Goal: Task Accomplishment & Management: Manage account settings

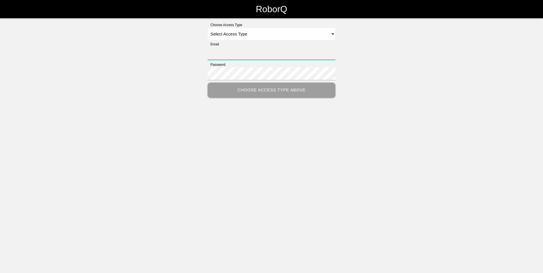
type input "[EMAIL_ADDRESS][DOMAIN_NAME]"
click at [235, 34] on select "Select Access Type Admin Customer Supervisor Worker" at bounding box center [272, 34] width 128 height 13
select select "Admin"
click at [208, 28] on select "Select Access Type Admin Customer Supervisor Worker" at bounding box center [272, 34] width 128 height 13
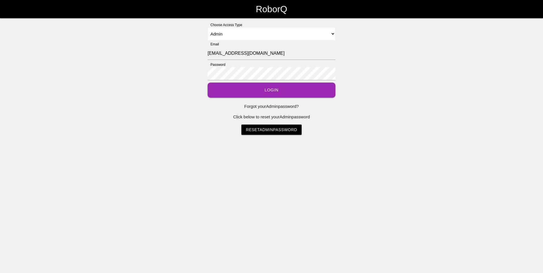
click at [263, 90] on button "Login" at bounding box center [272, 90] width 128 height 15
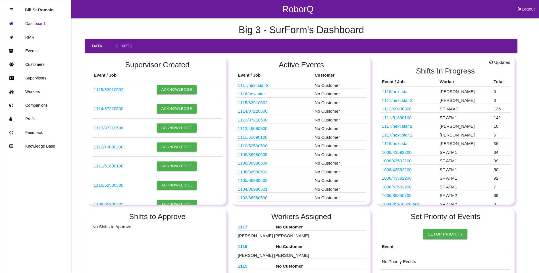
click at [14, 10] on li "Bill St.Romain" at bounding box center [36, 10] width 52 height 14
click at [12, 10] on icon at bounding box center [12, 10] width 4 height 4
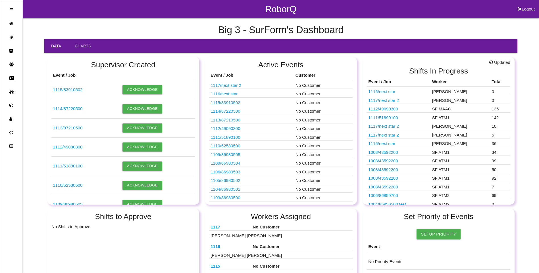
click at [9, 11] on ul at bounding box center [11, 136] width 23 height 273
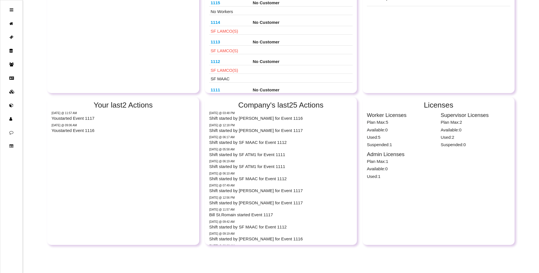
scroll to position [264, 0]
click at [10, 119] on icon at bounding box center [12, 119] width 7 height 14
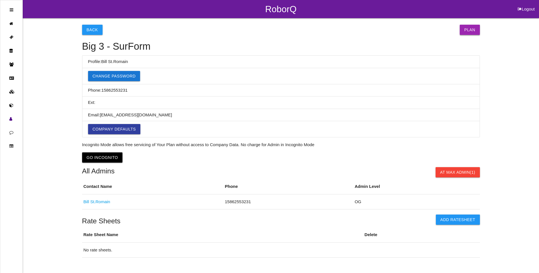
click at [468, 29] on link "Plan" at bounding box center [469, 30] width 20 height 10
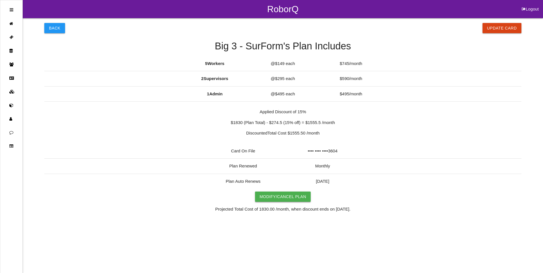
click at [281, 196] on link "Modify/Cancel Plan" at bounding box center [283, 197] width 56 height 10
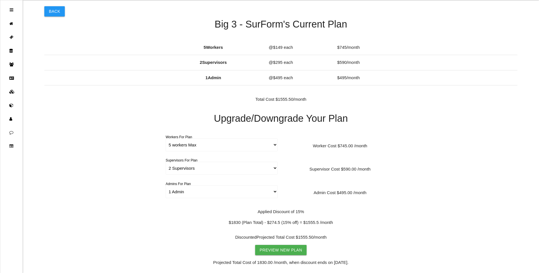
scroll to position [28, 0]
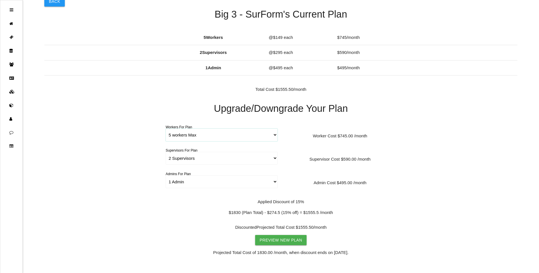
click at [273, 135] on select "5 workers Max 6 workers Max 7 workers Max 8 workers Max 9 workers Max 10 worker…" at bounding box center [222, 135] width 112 height 13
select select "6"
click at [166, 129] on select "5 workers Max 6 workers Max 7 workers Max 8 workers Max 9 workers Max 10 worker…" at bounding box center [222, 135] width 112 height 13
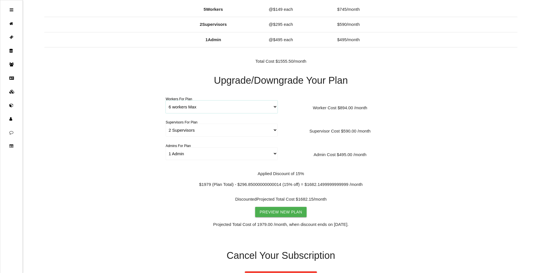
scroll to position [57, 0]
click at [287, 211] on link "Preview New Plan" at bounding box center [281, 212] width 52 height 10
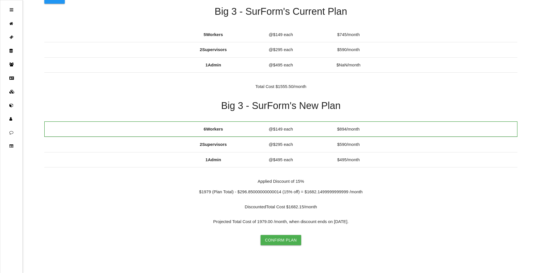
scroll to position [32, 0]
click at [274, 237] on button "Confirm Plan" at bounding box center [280, 240] width 41 height 10
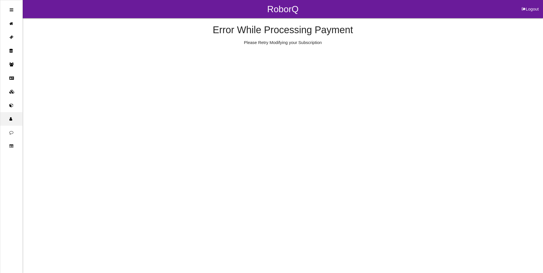
click at [11, 116] on icon at bounding box center [12, 119] width 7 height 14
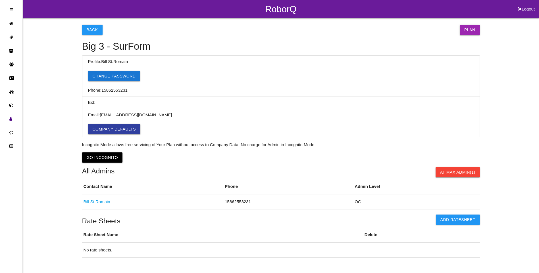
click at [477, 28] on link "Plan" at bounding box center [469, 30] width 20 height 10
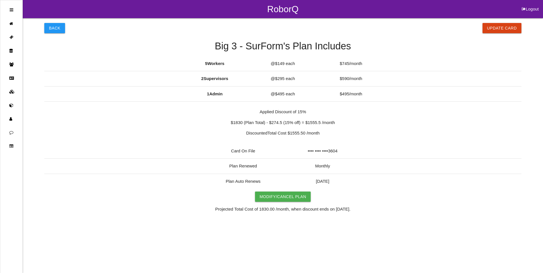
click at [238, 152] on p "Card On File" at bounding box center [243, 151] width 80 height 7
click at [509, 29] on button "Update Card" at bounding box center [501, 28] width 39 height 10
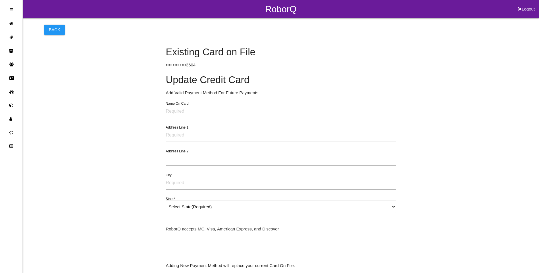
click at [174, 109] on input "text" at bounding box center [281, 111] width 230 height 13
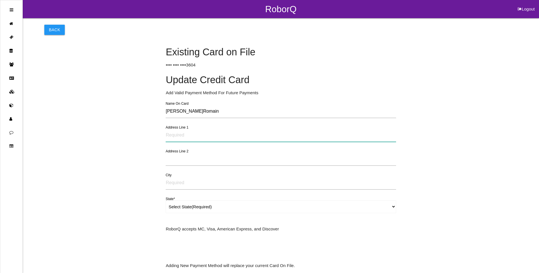
click at [176, 137] on input "text" at bounding box center [281, 135] width 230 height 13
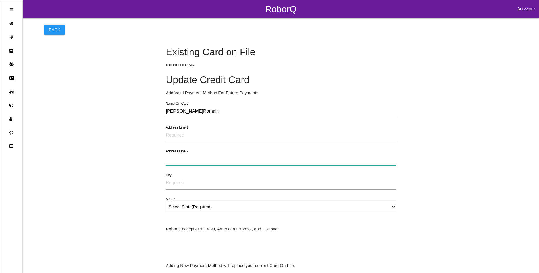
click at [282, 158] on input "text" at bounding box center [281, 159] width 230 height 13
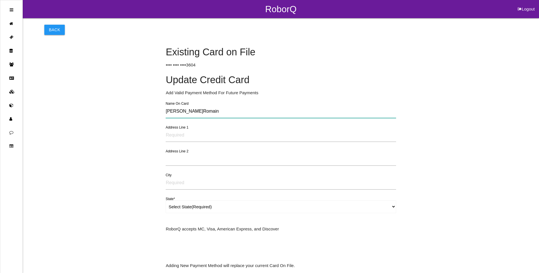
click at [186, 111] on input "[PERSON_NAME]Romain" at bounding box center [281, 111] width 230 height 13
type input "[PERSON_NAME].Romain"
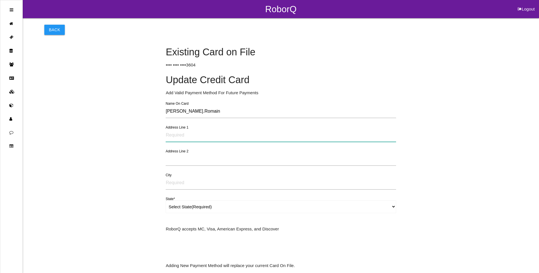
click at [174, 137] on input "text" at bounding box center [281, 135] width 230 height 13
type input "[STREET_ADDRESS]"
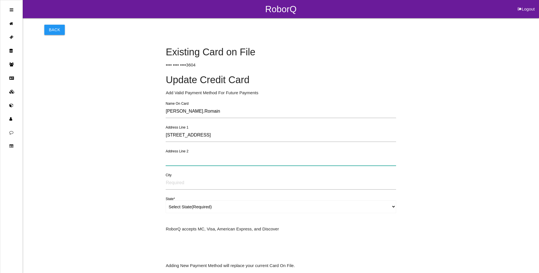
click at [176, 163] on input "text" at bounding box center [281, 159] width 230 height 13
drag, startPoint x: 176, startPoint y: 160, endPoint x: 169, endPoint y: 160, distance: 7.7
click at [169, 160] on input "text" at bounding box center [281, 159] width 230 height 13
type input "[STREET_ADDRESS][PERSON_NAME]"
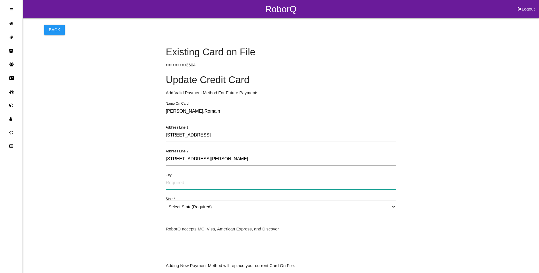
click at [171, 184] on input "text" at bounding box center [281, 183] width 230 height 13
type input "CENTRILIA"
select select "[US_STATE]"
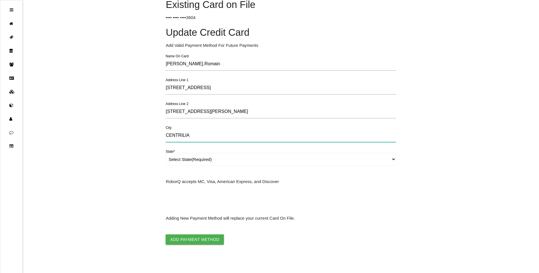
scroll to position [52, 0]
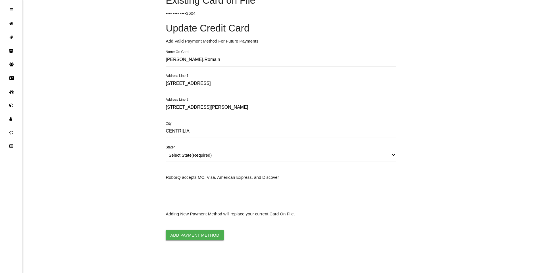
click at [419, 190] on div "Back Existing Card on File •••• •••• •••• 3604 Update Credit Card Add Valid Pay…" at bounding box center [280, 105] width 473 height 278
click at [193, 237] on button "Add Payment Method" at bounding box center [195, 235] width 58 height 10
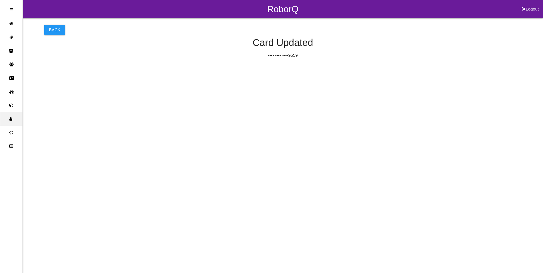
click at [12, 118] on icon at bounding box center [12, 119] width 7 height 14
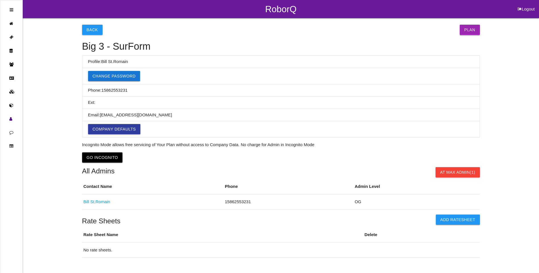
click at [465, 29] on link "Plan" at bounding box center [469, 30] width 20 height 10
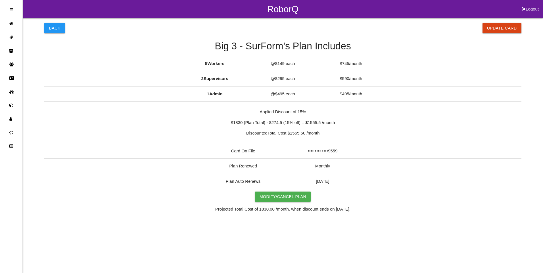
click at [279, 197] on link "Modify/Cancel Plan" at bounding box center [283, 197] width 56 height 10
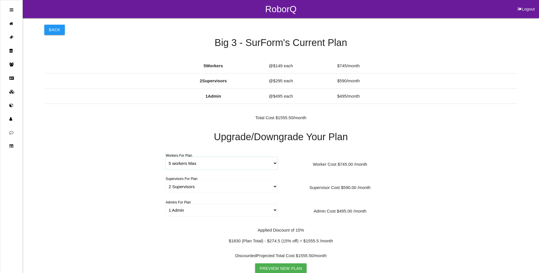
click at [275, 164] on select "5 workers Max 6 workers Max 7 workers Max 8 workers Max 9 workers Max 10 worker…" at bounding box center [222, 163] width 112 height 13
select select "6"
click at [166, 157] on select "5 workers Max 6 workers Max 7 workers Max 8 workers Max 9 workers Max 10 worker…" at bounding box center [222, 163] width 112 height 13
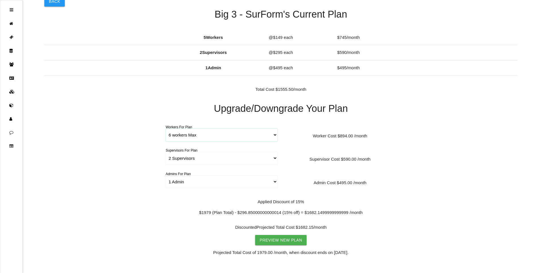
scroll to position [57, 0]
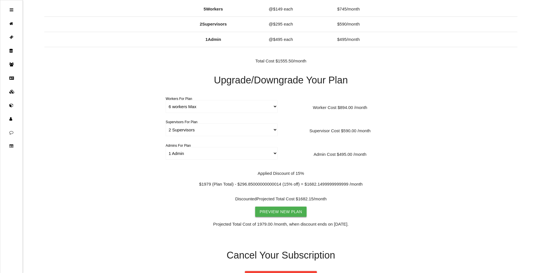
click at [282, 213] on link "Preview New Plan" at bounding box center [281, 212] width 52 height 10
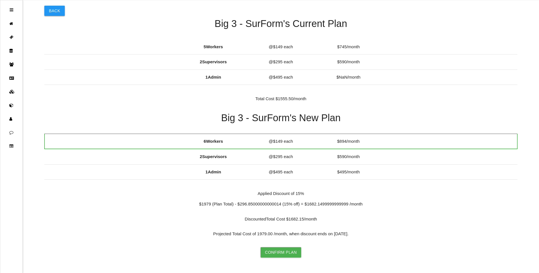
scroll to position [32, 0]
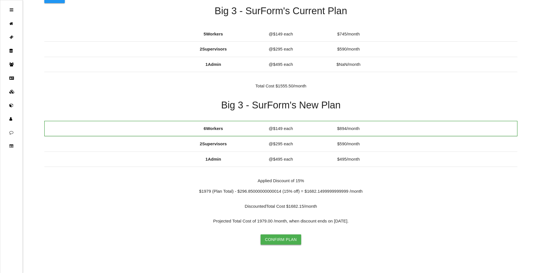
click at [287, 238] on button "Confirm Plan" at bounding box center [280, 240] width 41 height 10
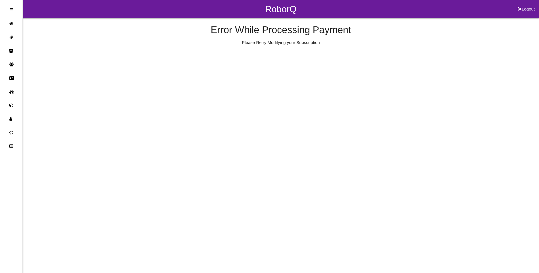
scroll to position [0, 0]
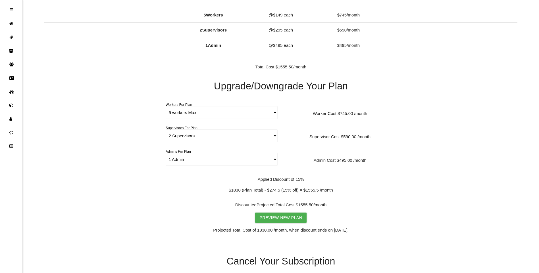
scroll to position [85, 0]
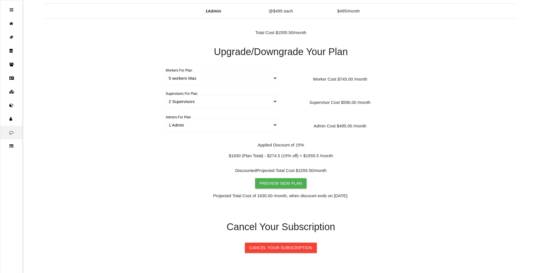
click at [9, 131] on link at bounding box center [11, 133] width 22 height 14
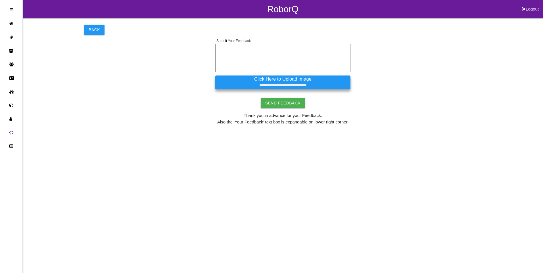
click at [531, 4] on button "Logout" at bounding box center [530, 2] width 26 height 4
select select "Admin"
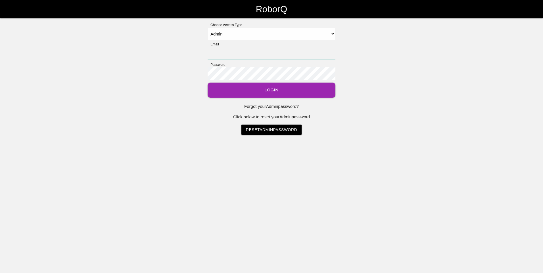
type input "[EMAIL_ADDRESS][DOMAIN_NAME]"
